Goal: Information Seeking & Learning: Find specific page/section

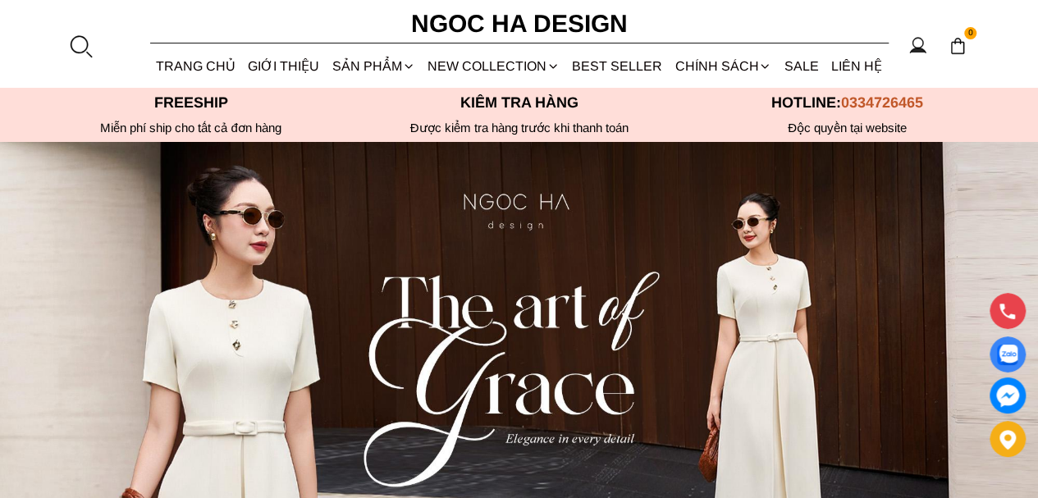
click at [95, 51] on section "0 Trang chủ Giới thiệu Sản phẩm [GEOGRAPHIC_DATA] Áo thun Áo sơ mi Áo Peplum Áo…" at bounding box center [519, 44] width 1038 height 88
click at [86, 52] on div at bounding box center [80, 46] width 25 height 25
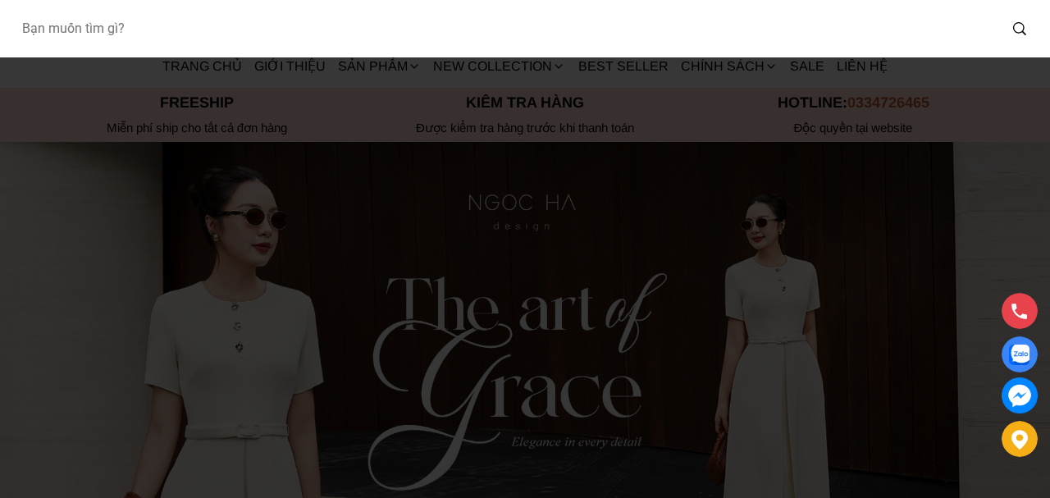
click at [103, 29] on input "Input search Bạn muốn tìm gì?" at bounding box center [502, 29] width 989 height 38
type input "bj127"
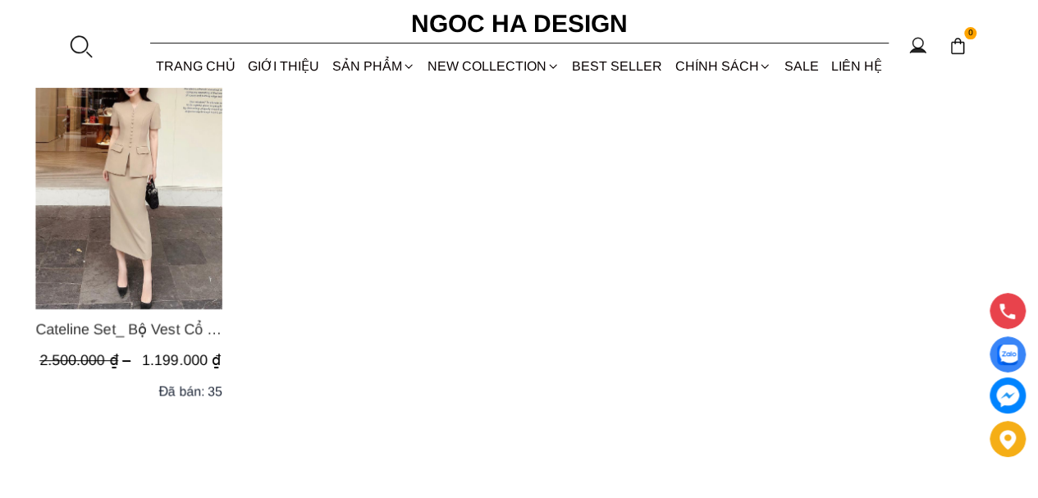
scroll to position [246, 0]
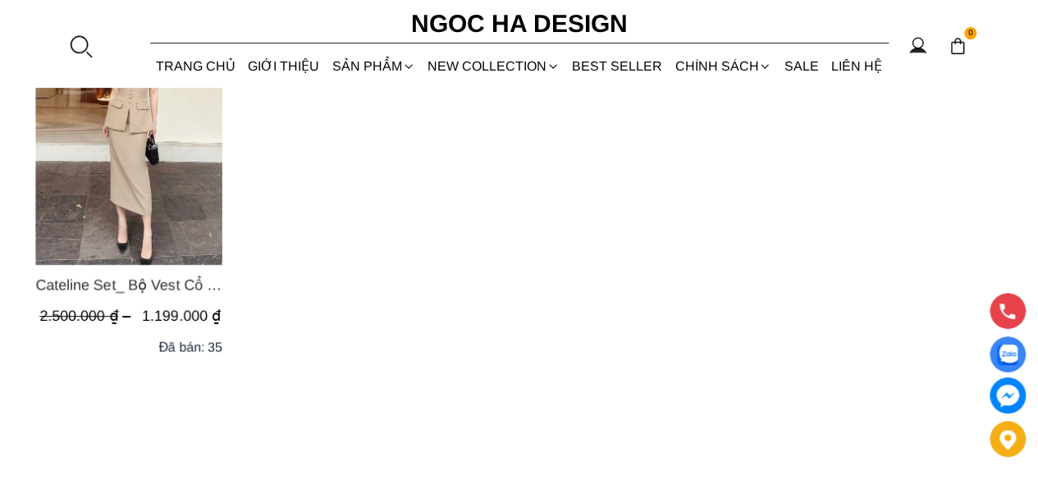
click at [172, 204] on img "Product image - Cateline Set_ Bộ Vest Cổ V Đính Cúc Nhí Chân Váy Bút Chì BJ127" at bounding box center [128, 140] width 187 height 249
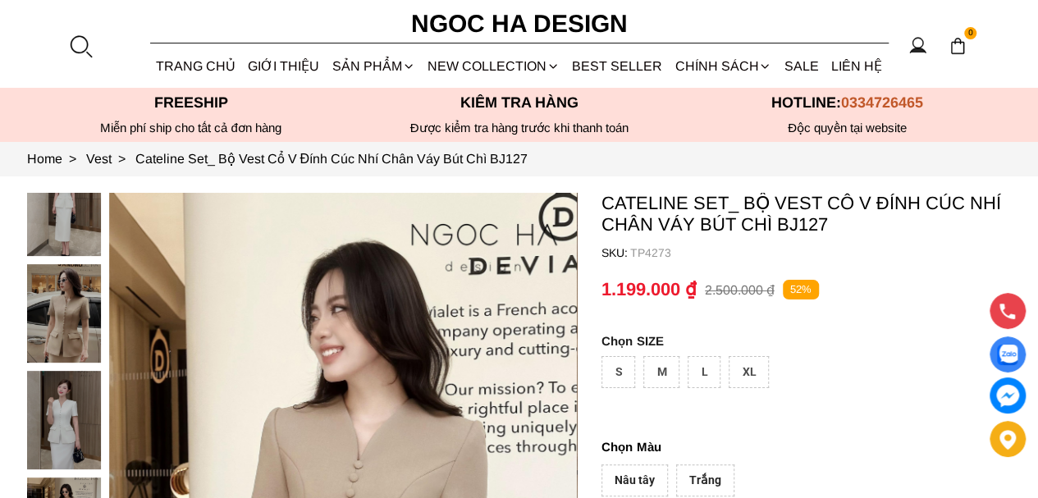
click at [86, 44] on div at bounding box center [80, 46] width 25 height 25
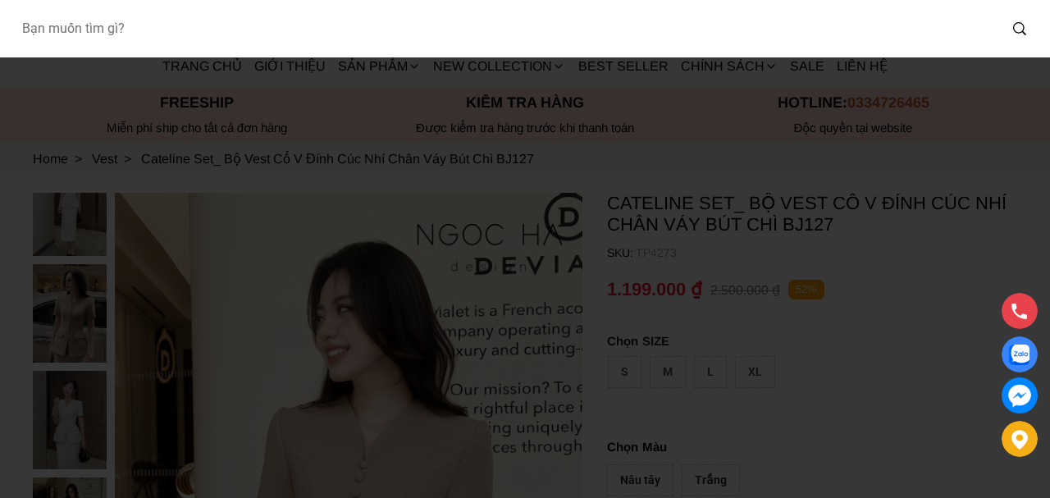
click at [176, 30] on input "Input search Bạn muốn tìm gì?" at bounding box center [502, 29] width 989 height 38
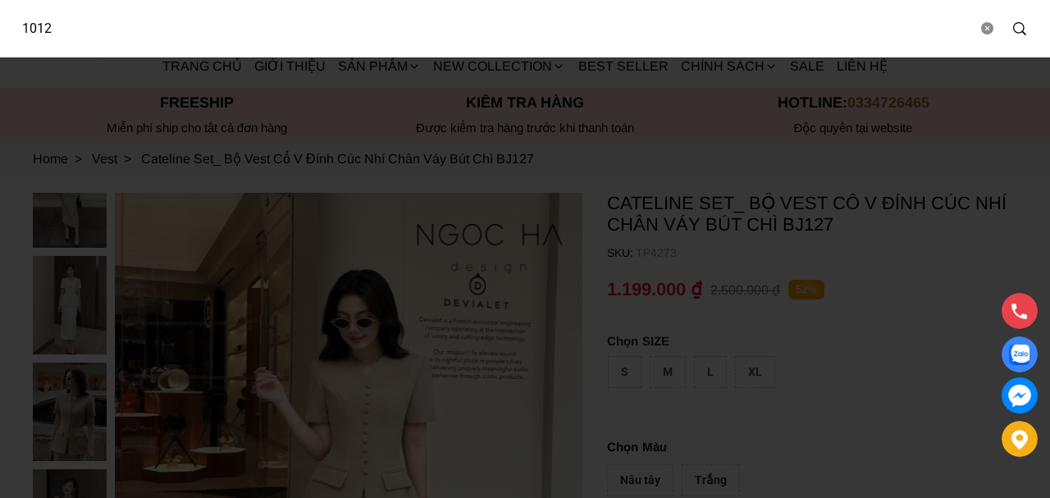
type input "1012"
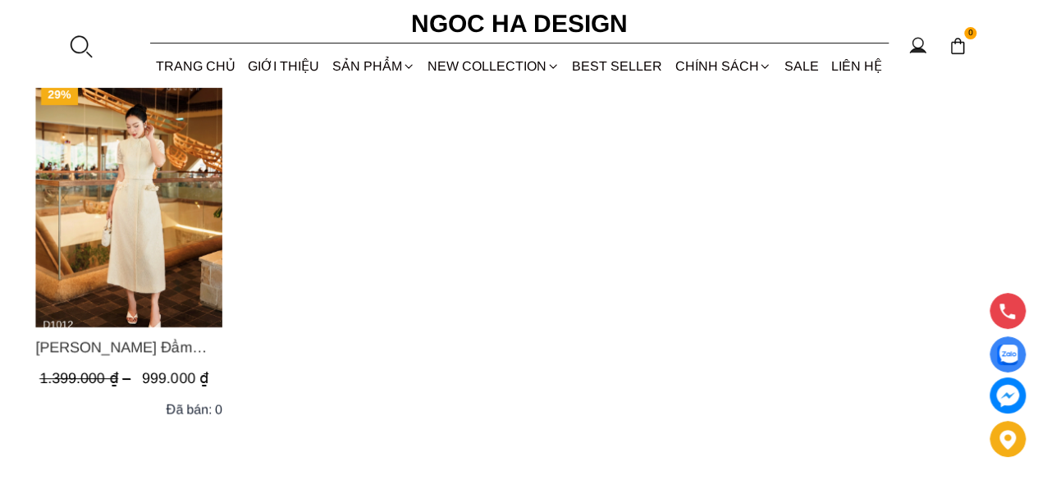
scroll to position [328, 0]
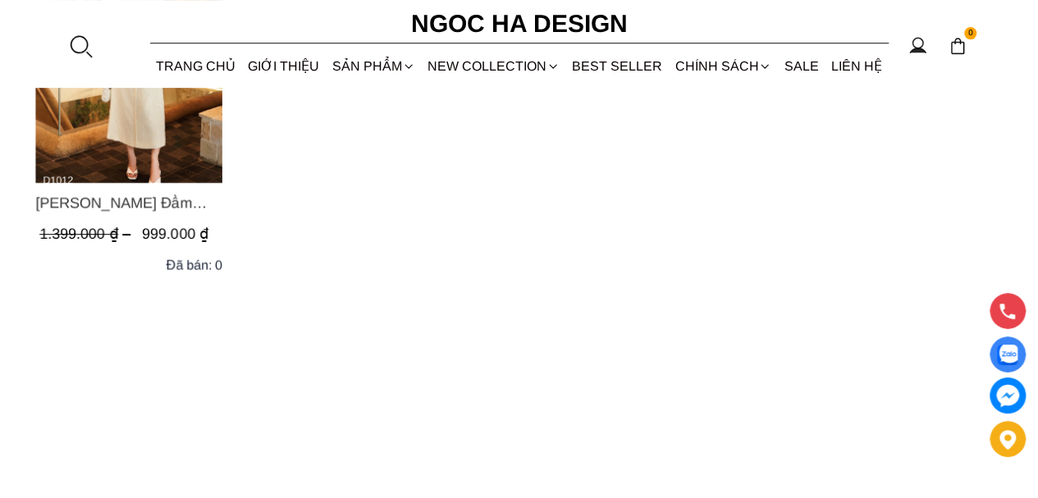
click at [152, 129] on img "Product image - Catherine Dress_ Đầm Ren Đính Hoa Túi Màu Kem D1012" at bounding box center [128, 58] width 187 height 249
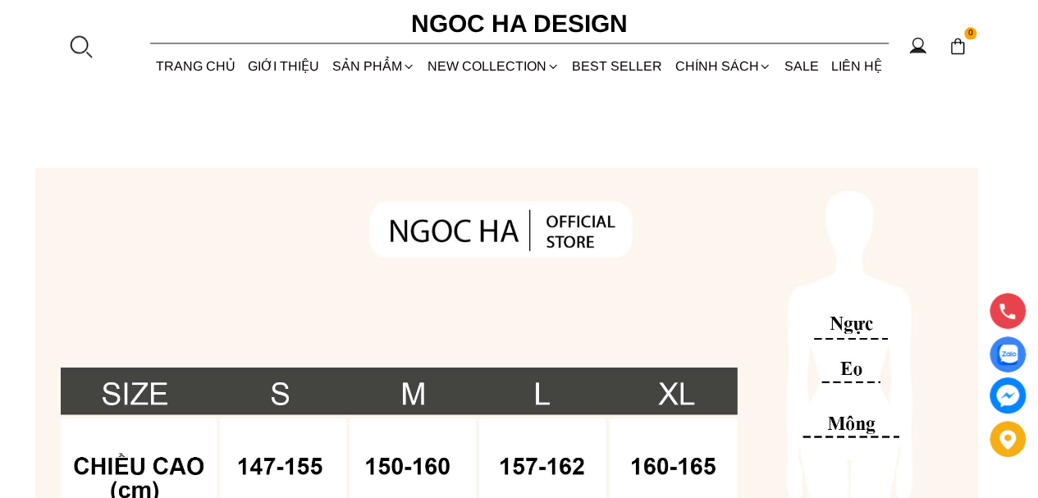
scroll to position [1066, 0]
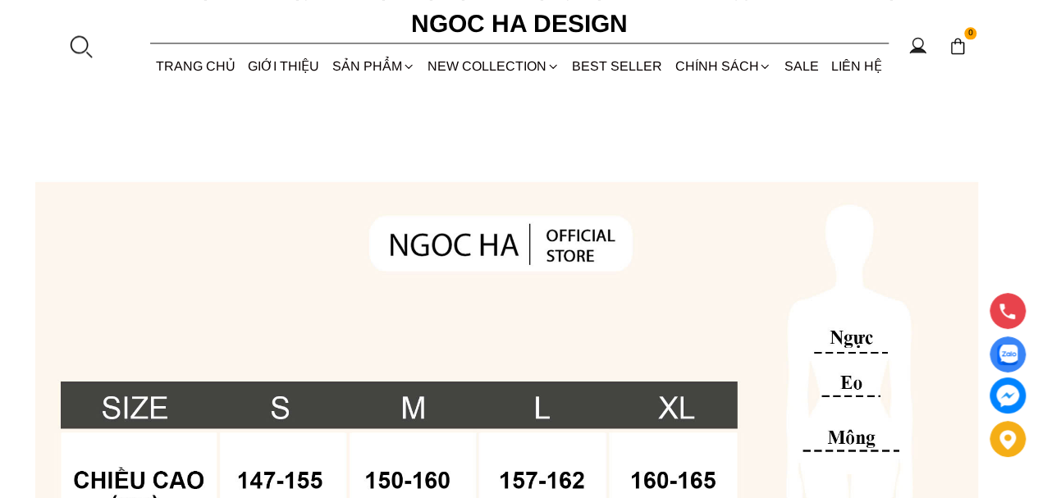
click at [524, 299] on img at bounding box center [506, 485] width 942 height 942
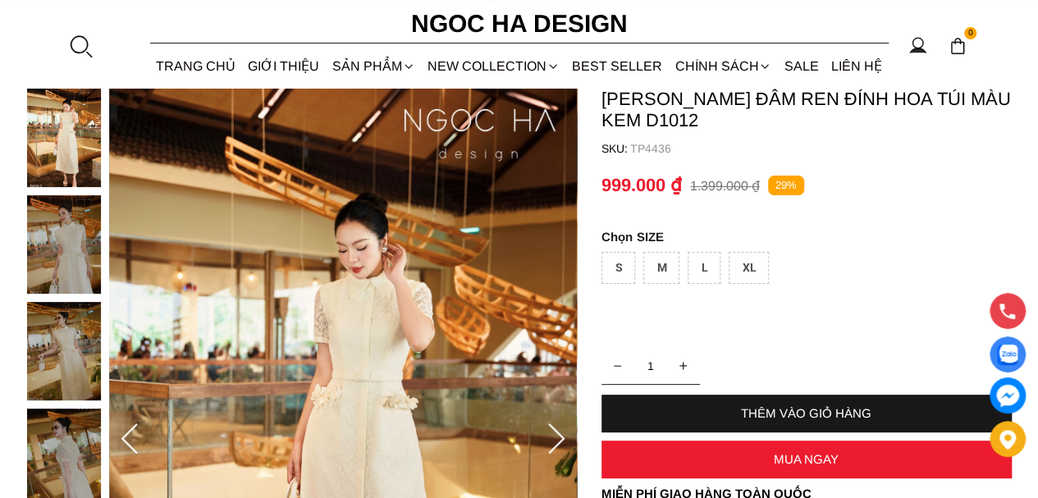
scroll to position [82, 0]
